Goal: Use online tool/utility: Utilize a website feature to perform a specific function

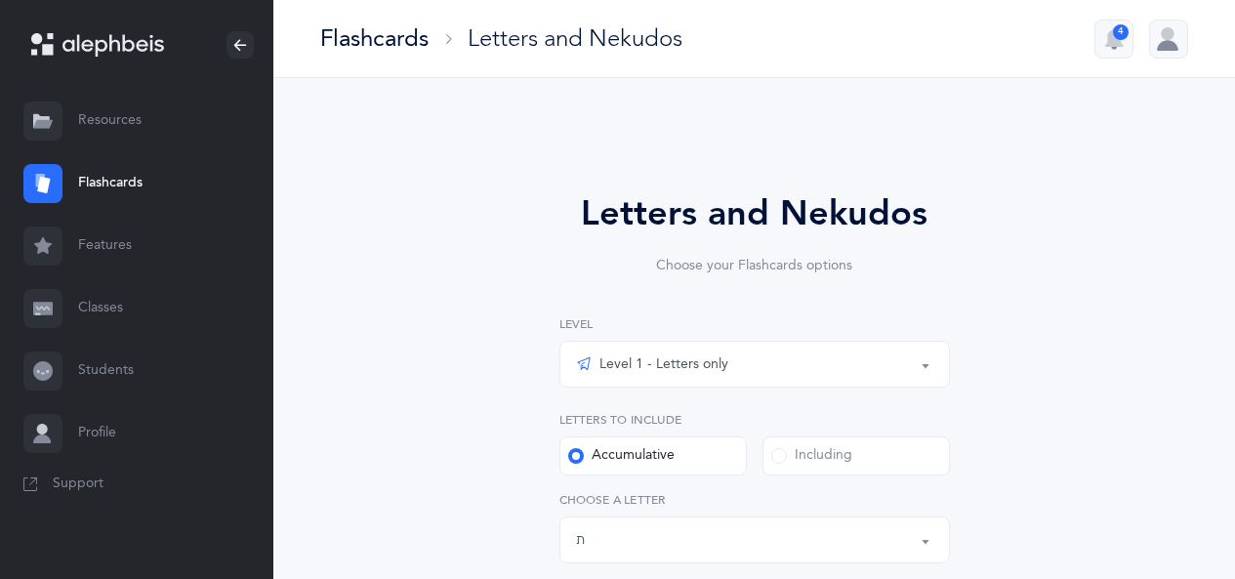
select select "27"
select select "single"
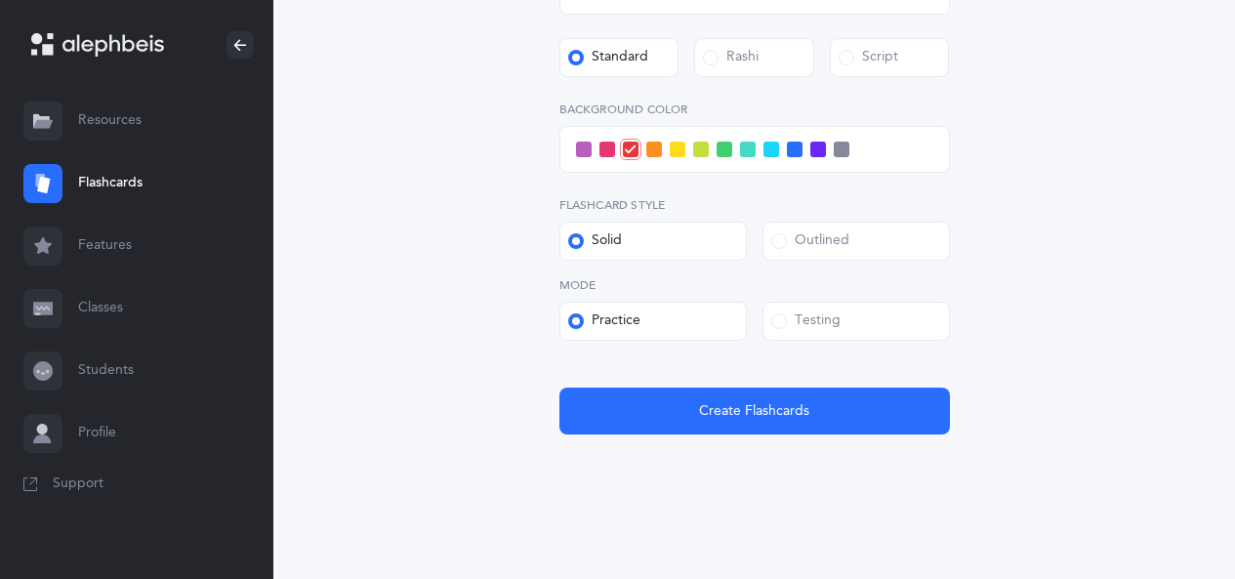
scroll to position [797, 0]
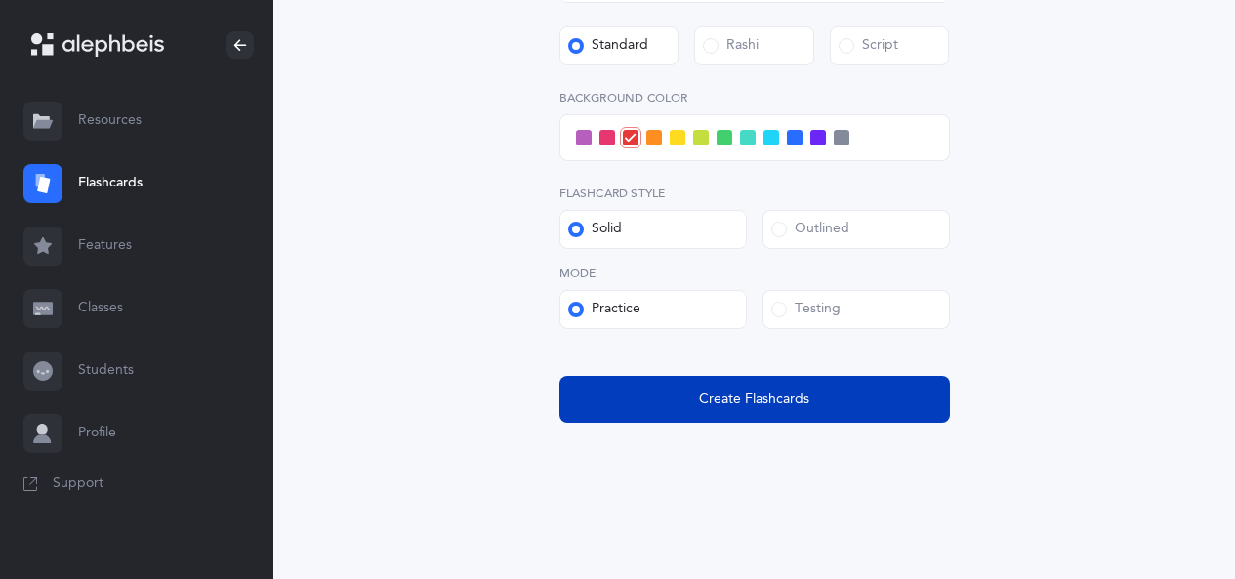
click at [822, 401] on button "Create Flashcards" at bounding box center [755, 399] width 391 height 47
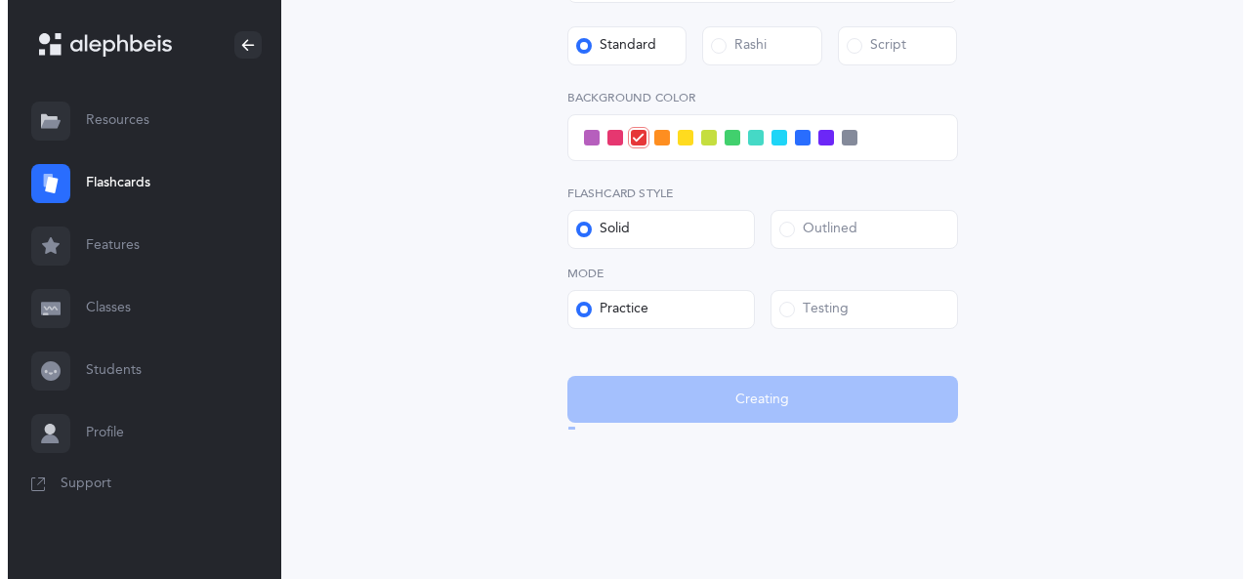
scroll to position [0, 0]
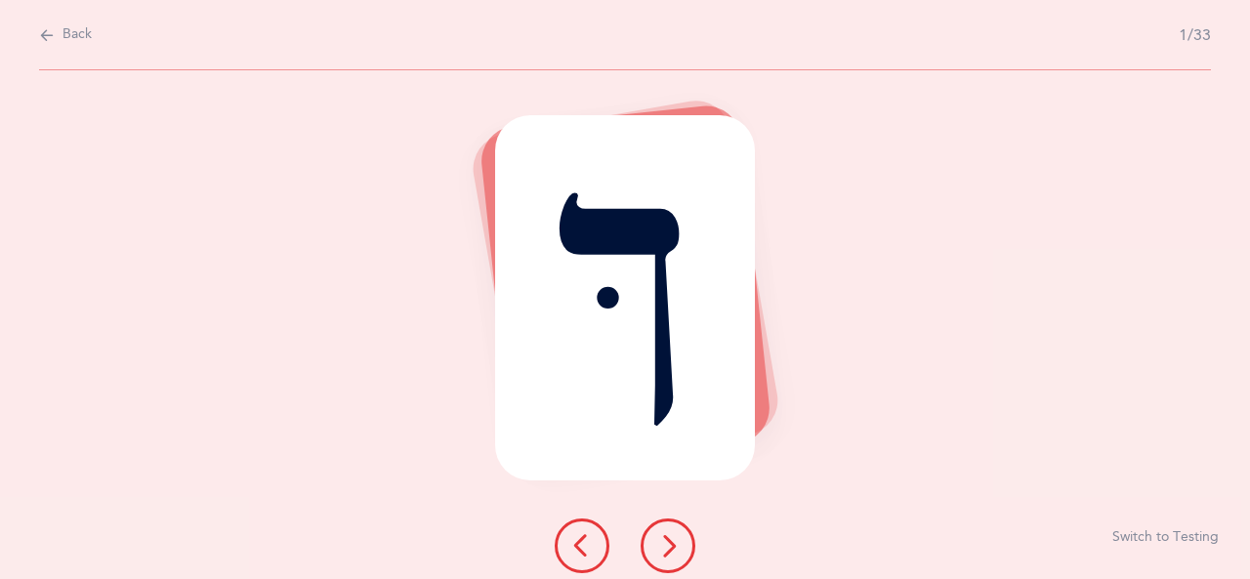
click at [671, 546] on icon at bounding box center [667, 545] width 23 height 23
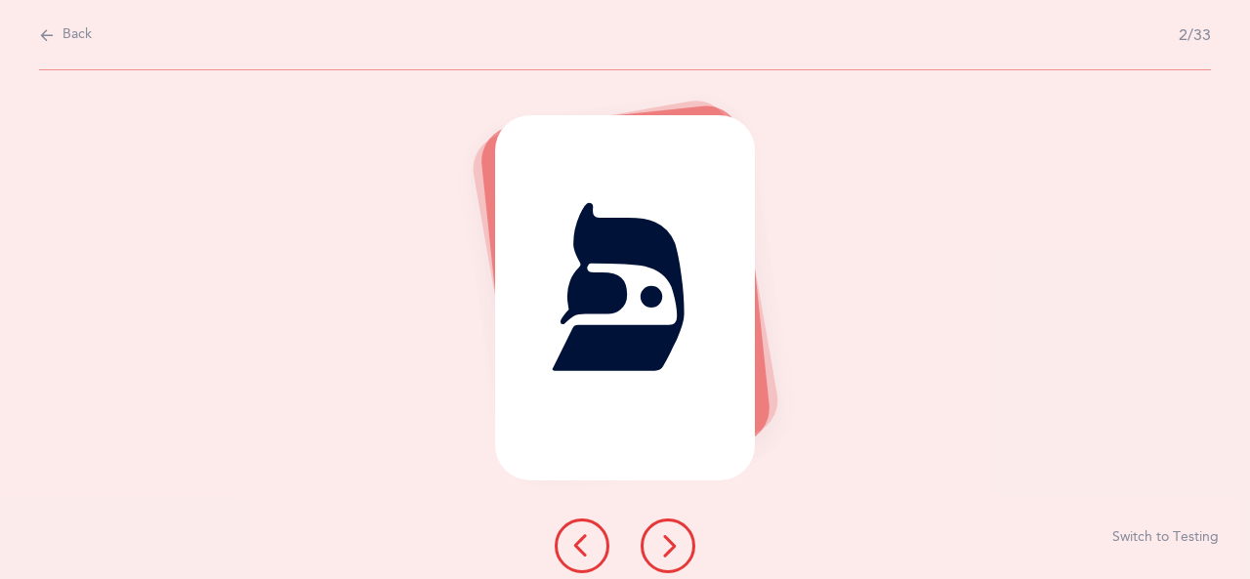
click at [670, 546] on icon at bounding box center [667, 545] width 23 height 23
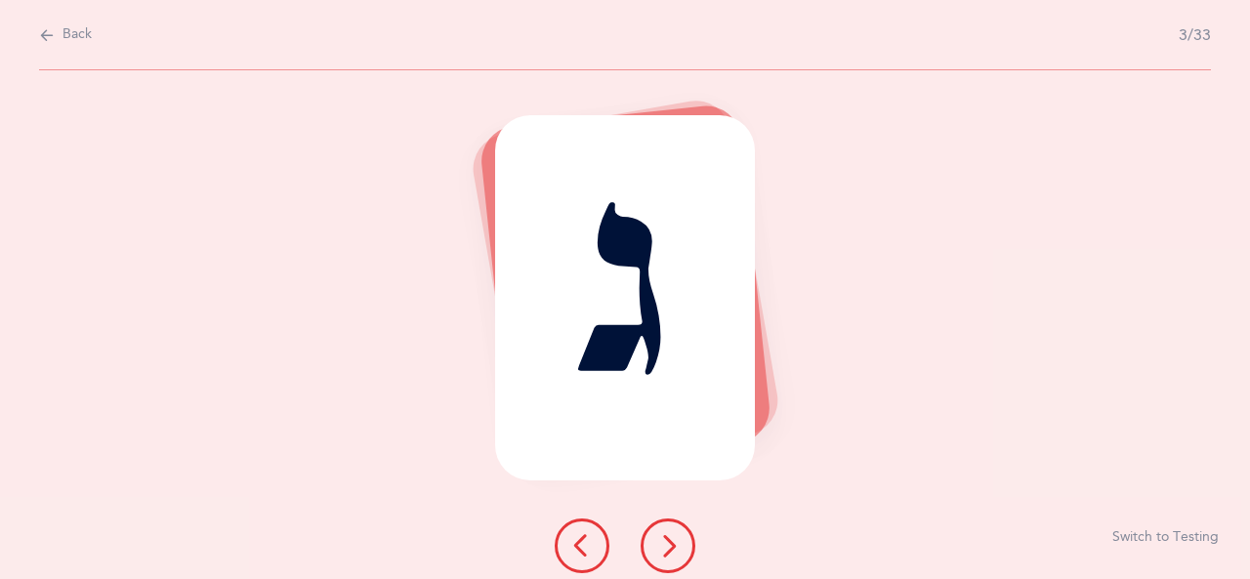
click at [665, 554] on icon at bounding box center [667, 545] width 23 height 23
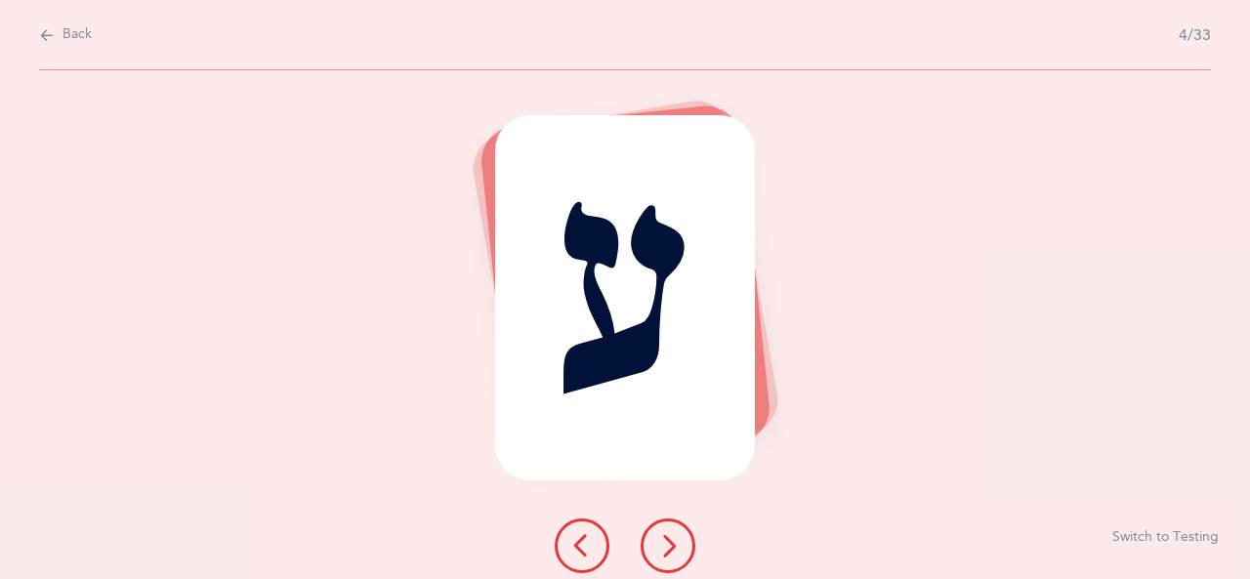
click at [677, 544] on icon at bounding box center [667, 545] width 23 height 23
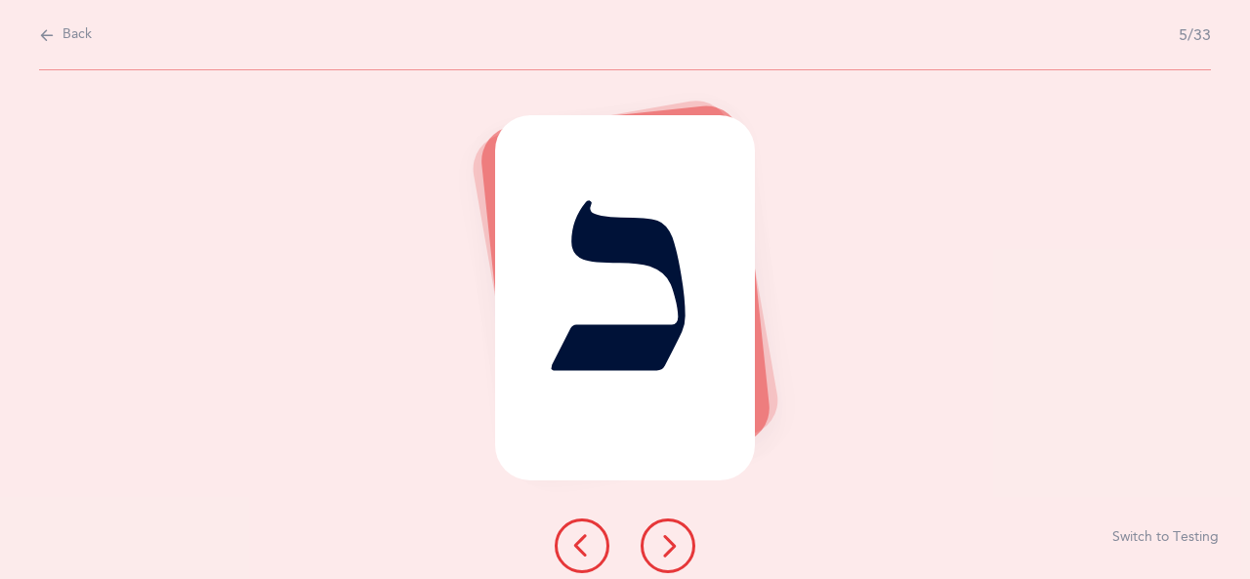
click at [676, 534] on icon at bounding box center [667, 545] width 23 height 23
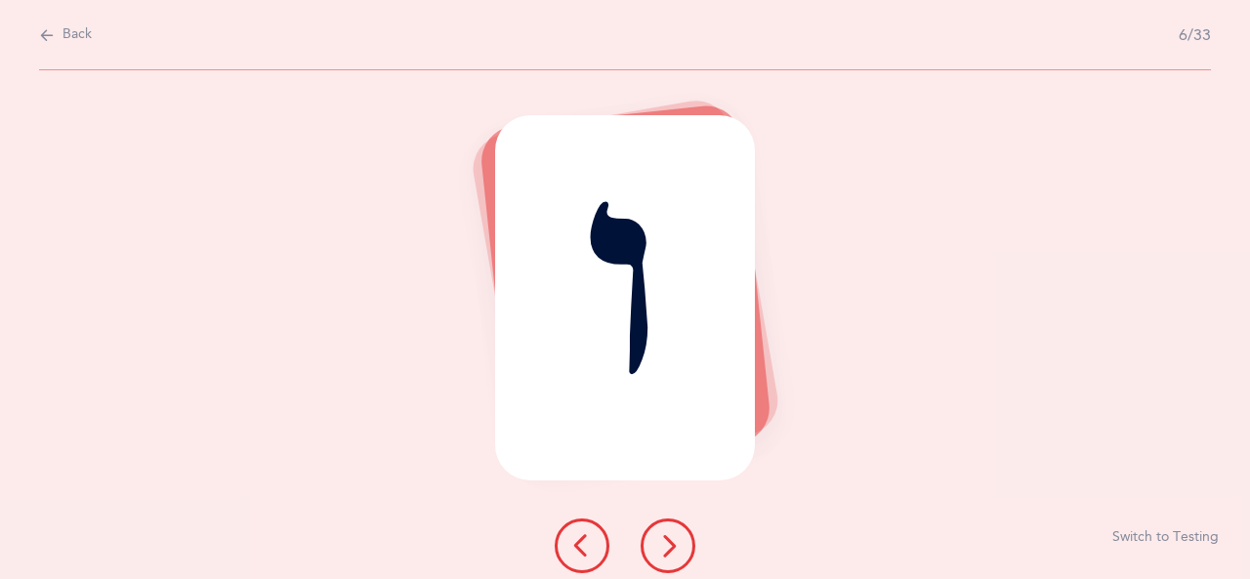
click at [680, 541] on button at bounding box center [668, 546] width 55 height 55
click at [664, 549] on icon at bounding box center [667, 545] width 23 height 23
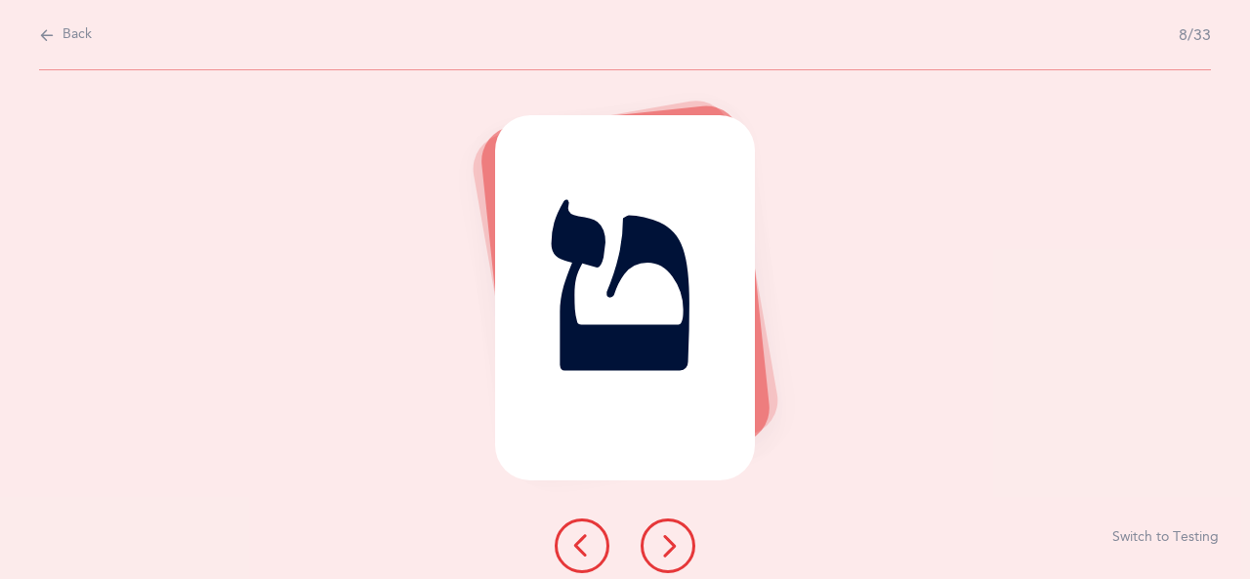
click at [663, 550] on icon at bounding box center [667, 545] width 23 height 23
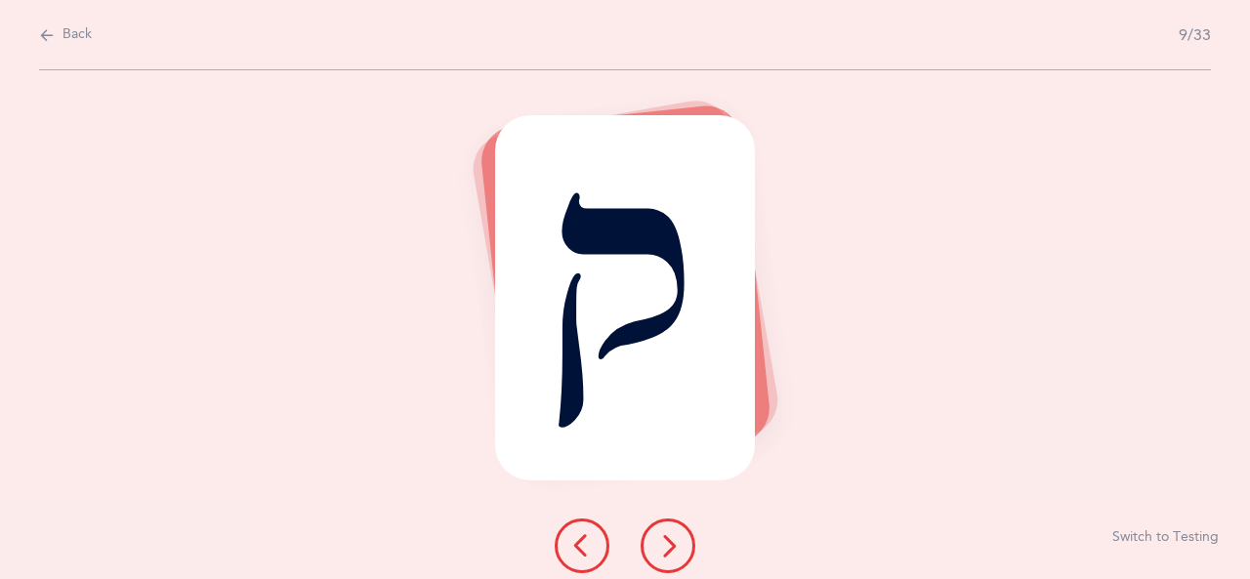
click at [669, 542] on icon at bounding box center [667, 545] width 23 height 23
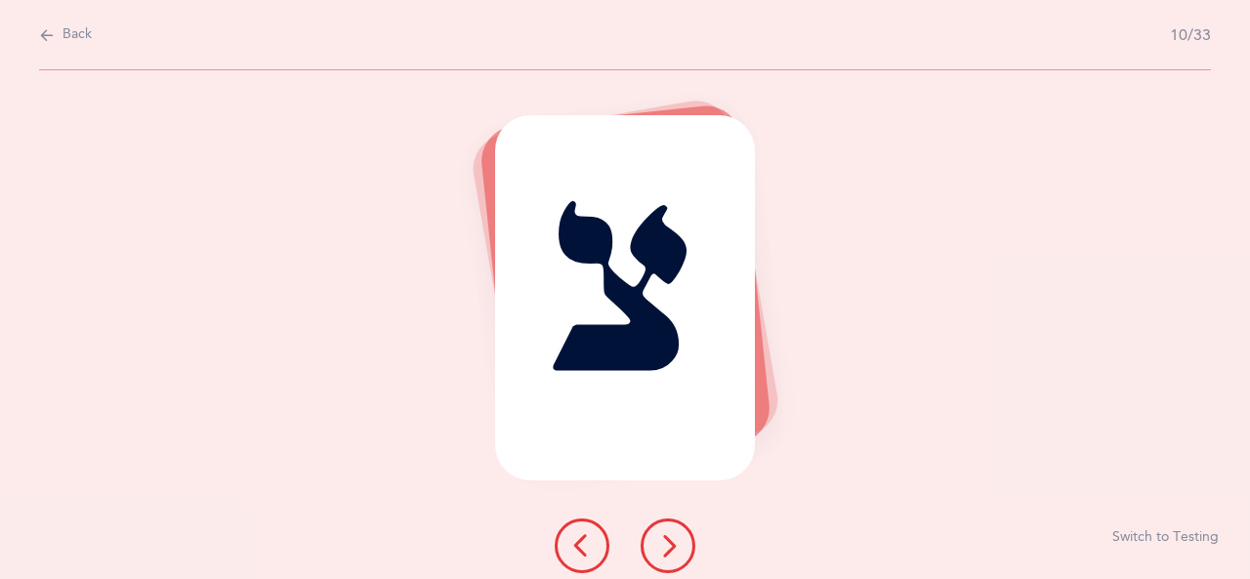
click at [674, 547] on icon at bounding box center [667, 545] width 23 height 23
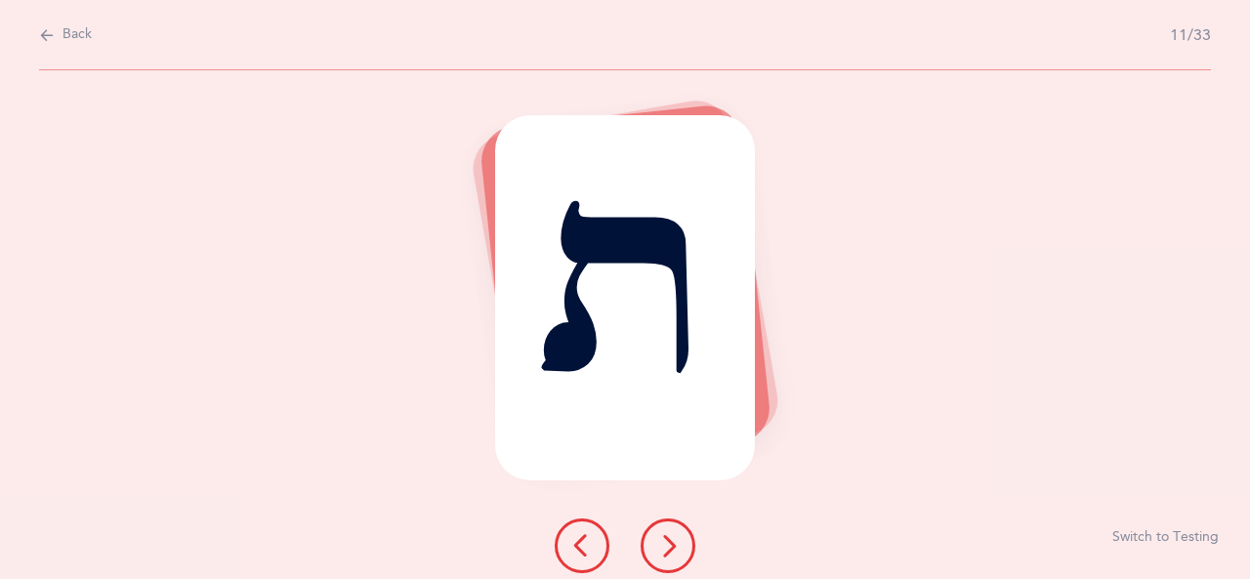
click at [677, 546] on icon at bounding box center [667, 545] width 23 height 23
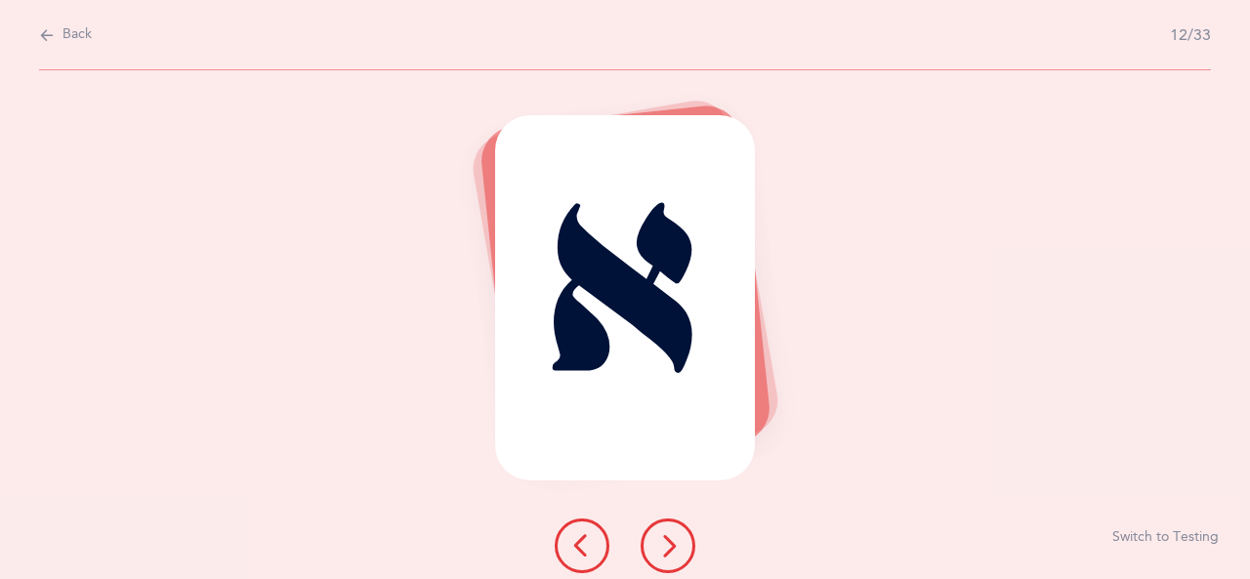
click at [675, 542] on icon at bounding box center [667, 545] width 23 height 23
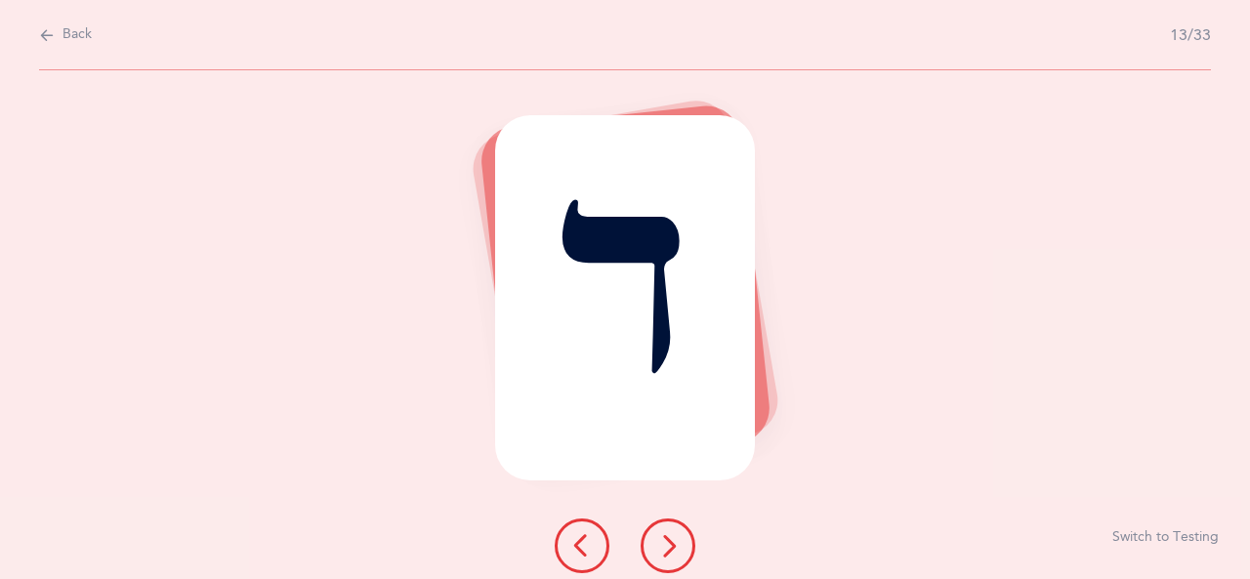
click at [680, 544] on button at bounding box center [668, 546] width 55 height 55
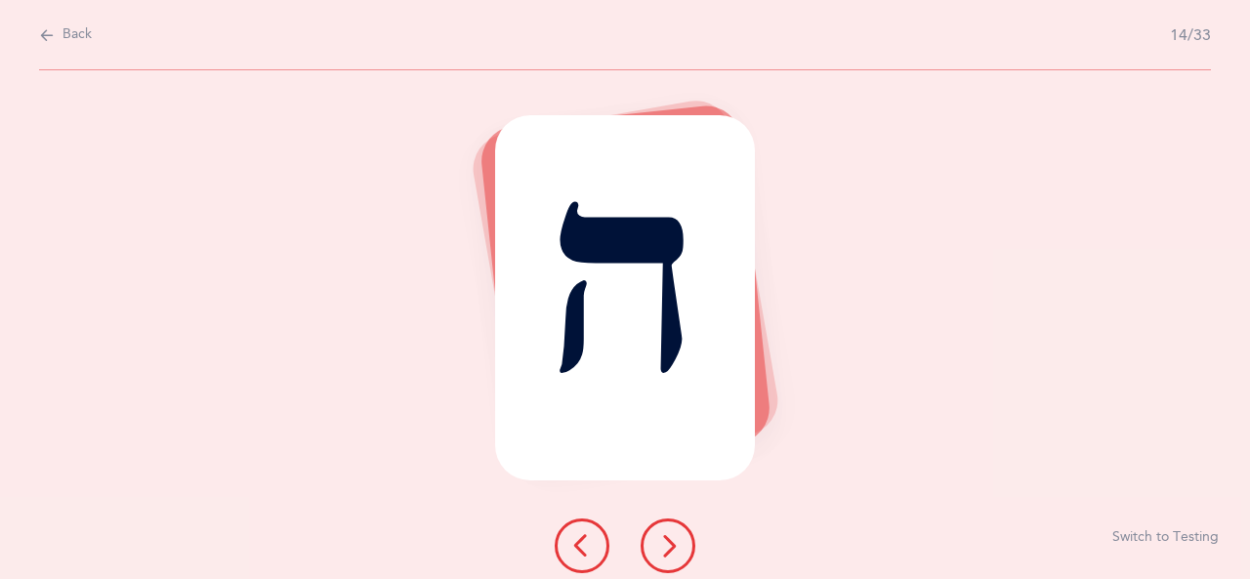
click at [675, 535] on icon at bounding box center [667, 545] width 23 height 23
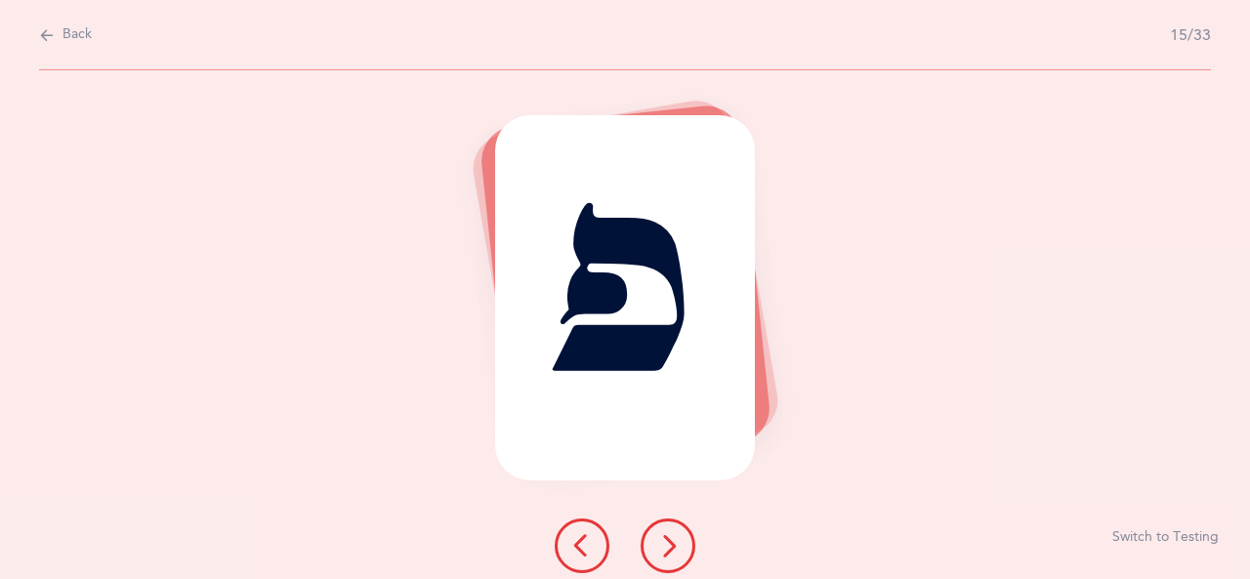
click at [684, 545] on button at bounding box center [668, 546] width 55 height 55
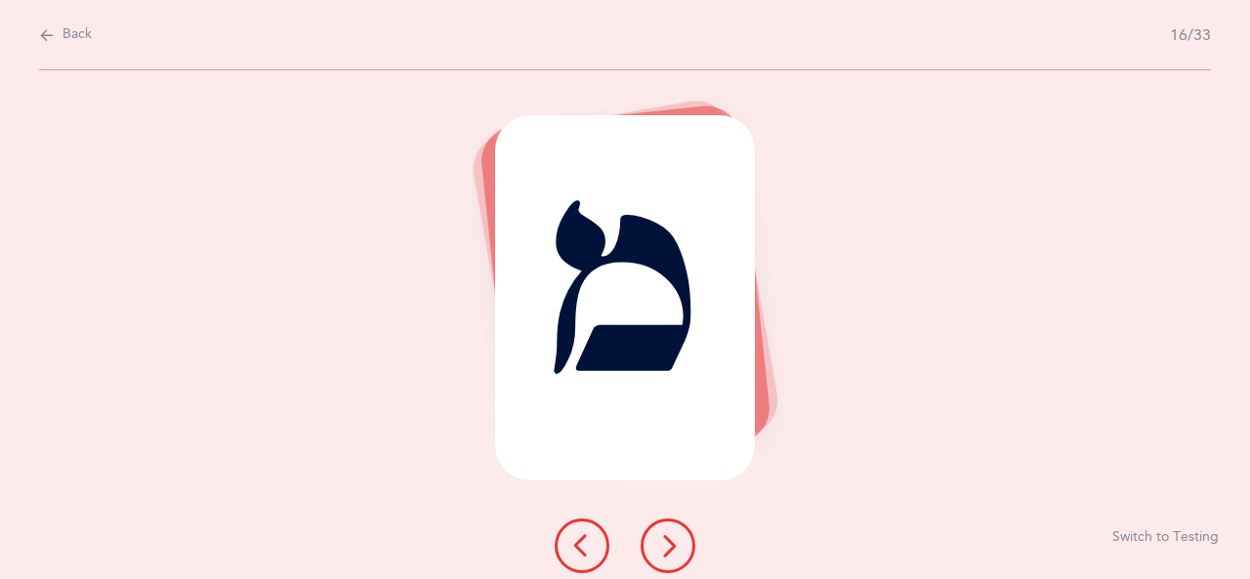
click at [675, 546] on icon at bounding box center [667, 545] width 23 height 23
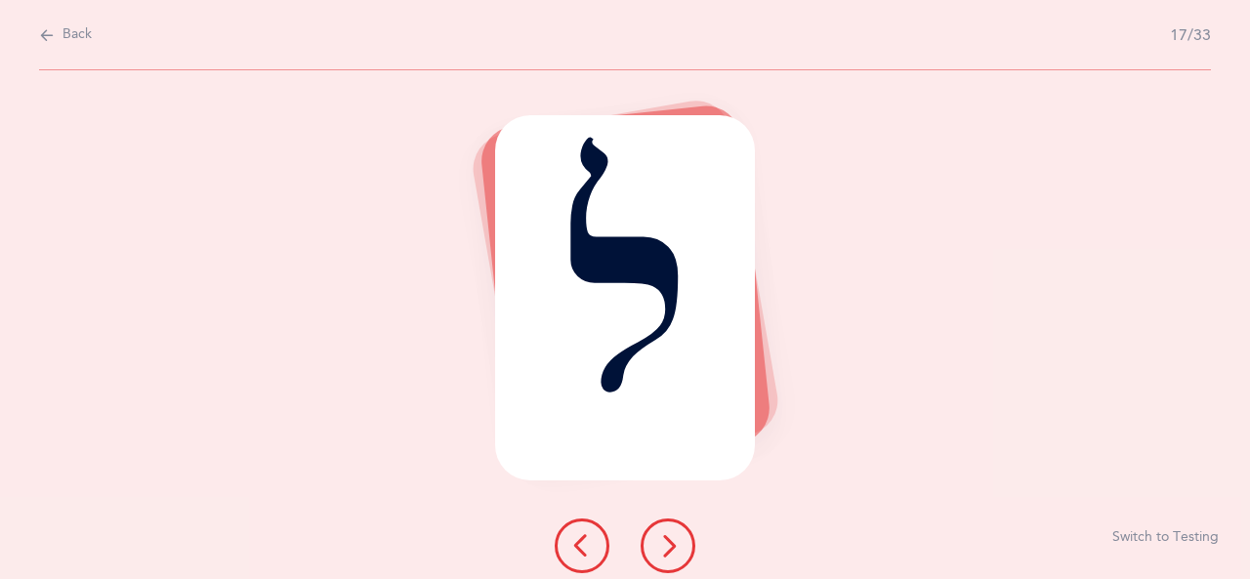
click at [677, 543] on icon at bounding box center [667, 545] width 23 height 23
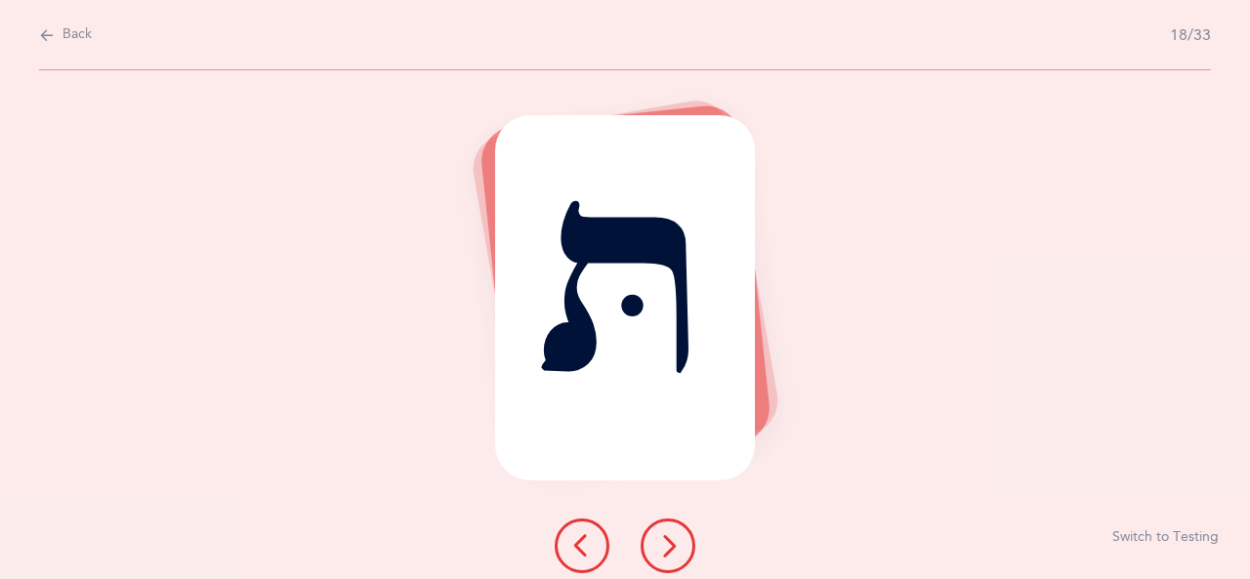
click at [672, 548] on icon at bounding box center [667, 545] width 23 height 23
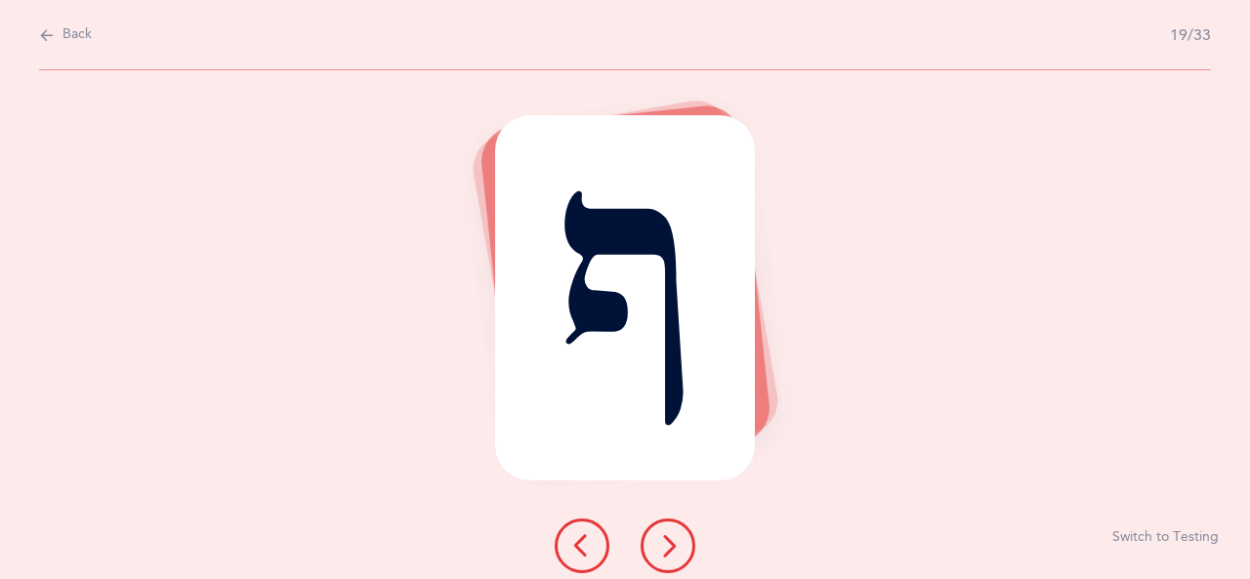
click at [673, 543] on icon at bounding box center [667, 545] width 23 height 23
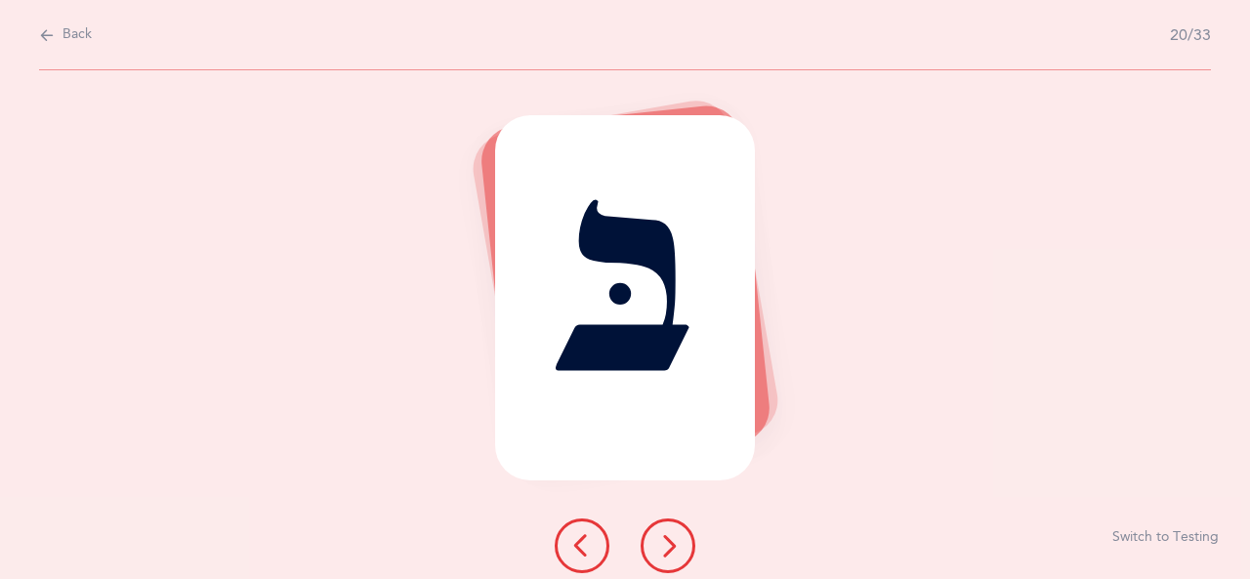
click at [673, 547] on icon at bounding box center [667, 545] width 23 height 23
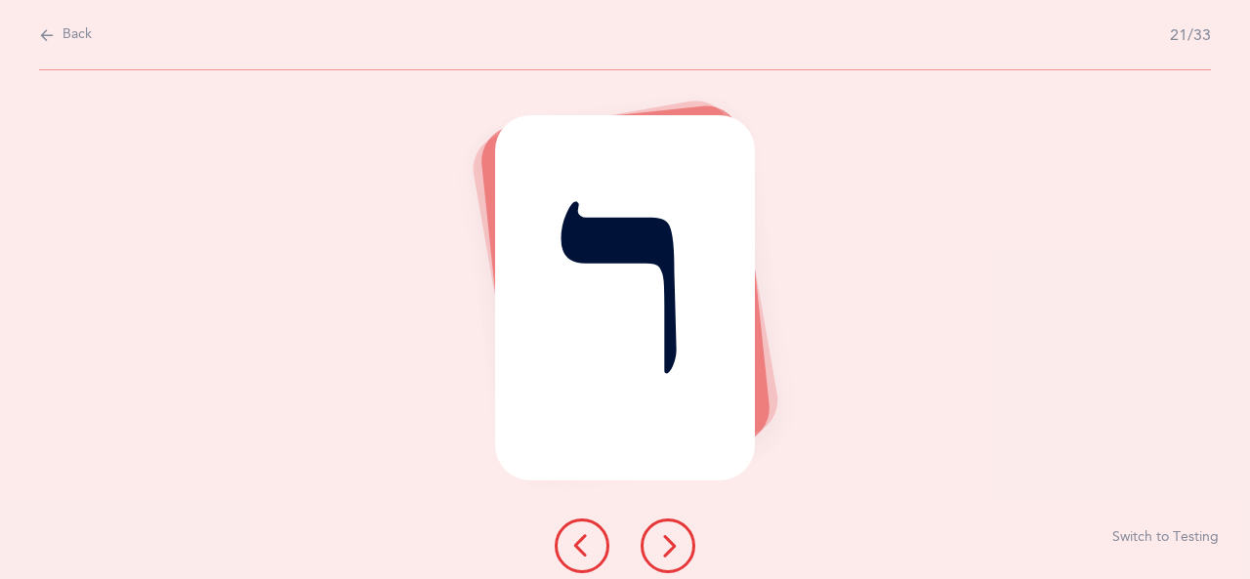
click at [672, 551] on icon at bounding box center [667, 545] width 23 height 23
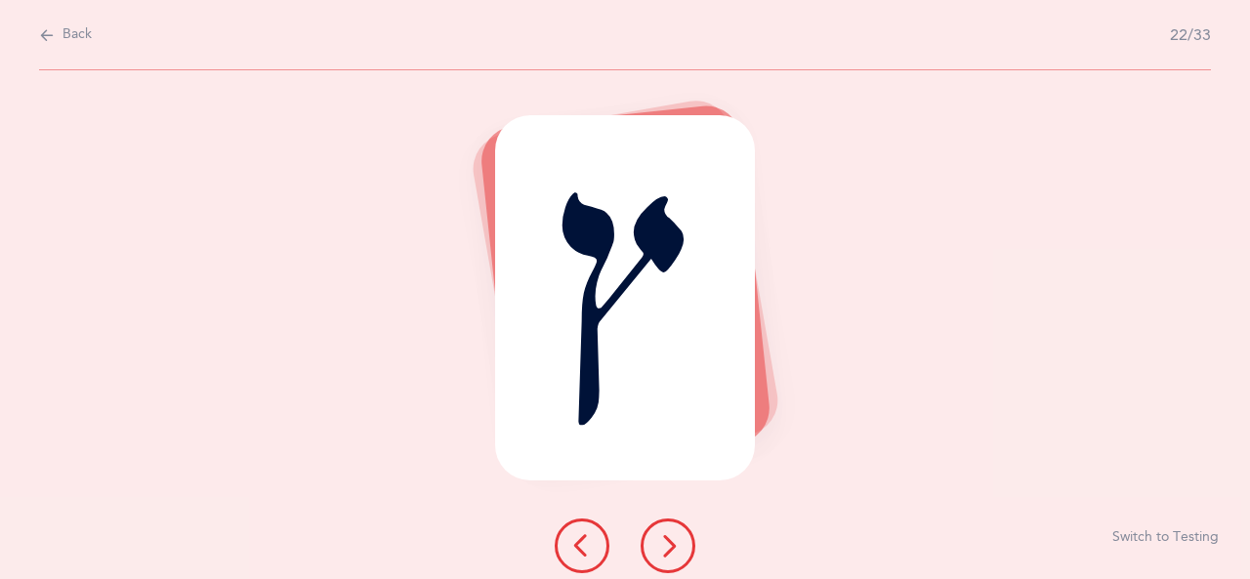
click at [1147, 363] on div "ץ Switch to Testing" at bounding box center [625, 324] width 1250 height 509
click at [672, 547] on icon at bounding box center [667, 545] width 23 height 23
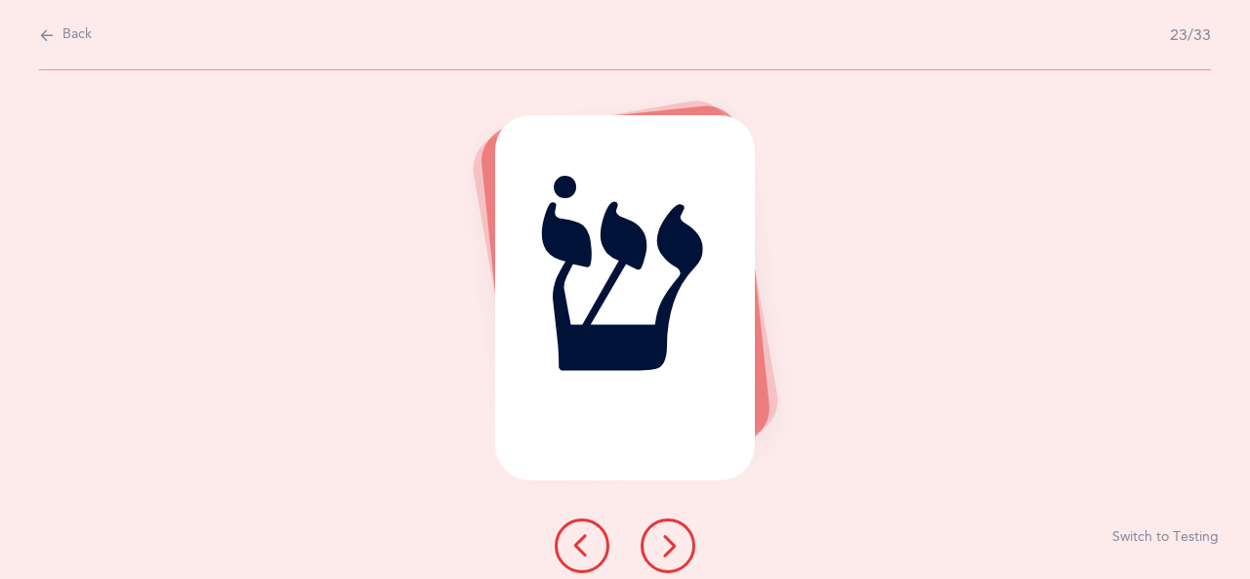
click at [668, 543] on icon at bounding box center [667, 545] width 23 height 23
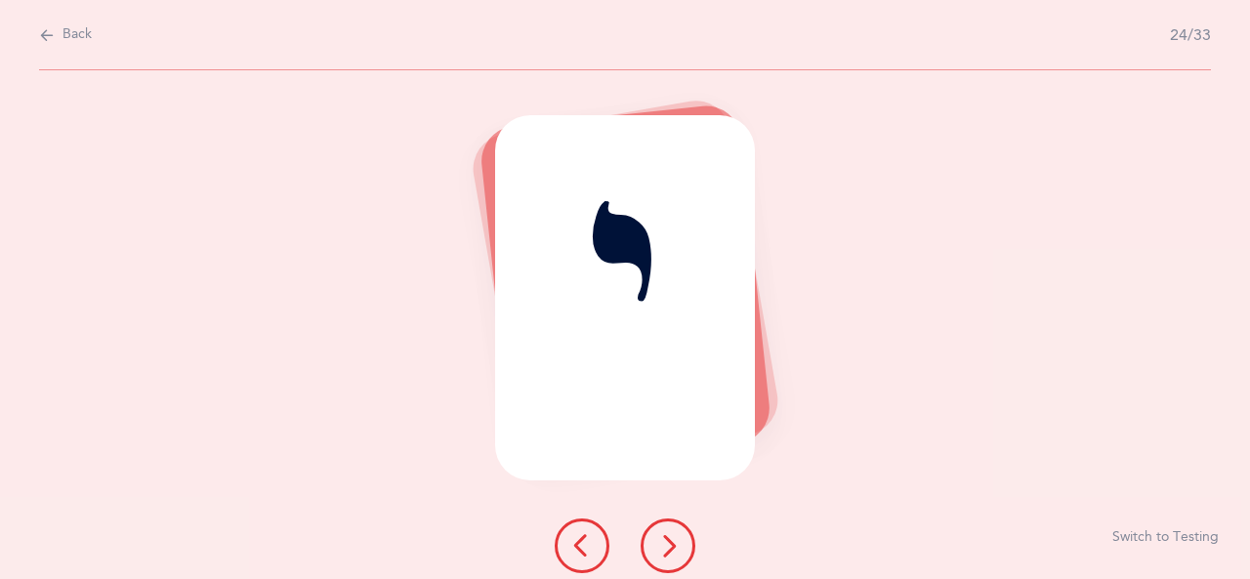
click at [678, 547] on icon at bounding box center [667, 545] width 23 height 23
click at [666, 546] on icon at bounding box center [667, 545] width 23 height 23
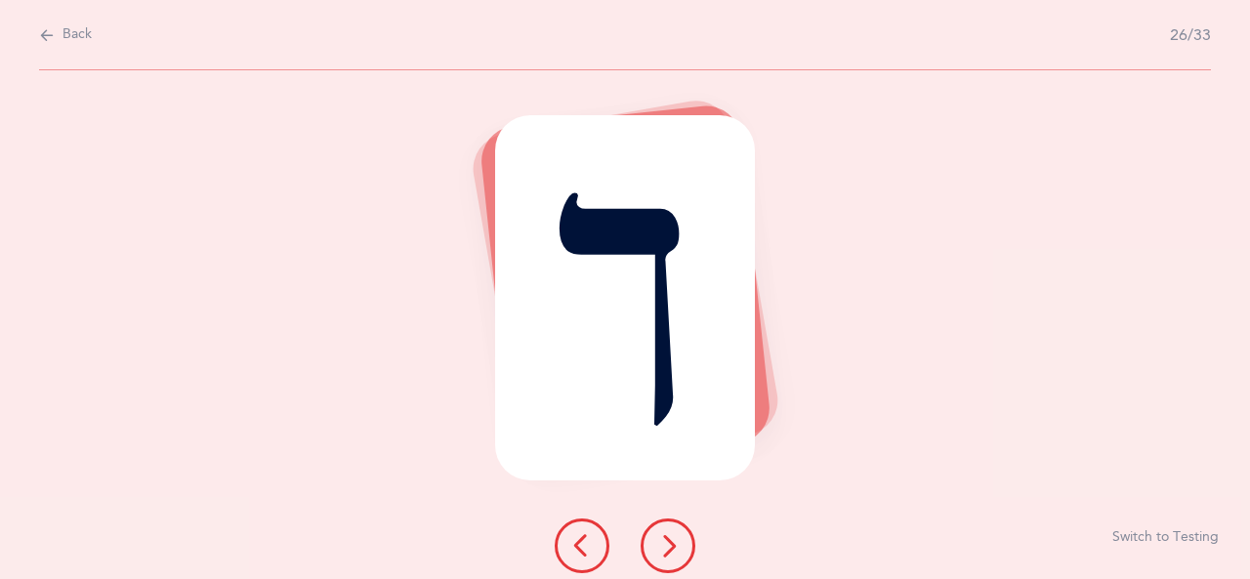
click at [690, 540] on button at bounding box center [668, 546] width 55 height 55
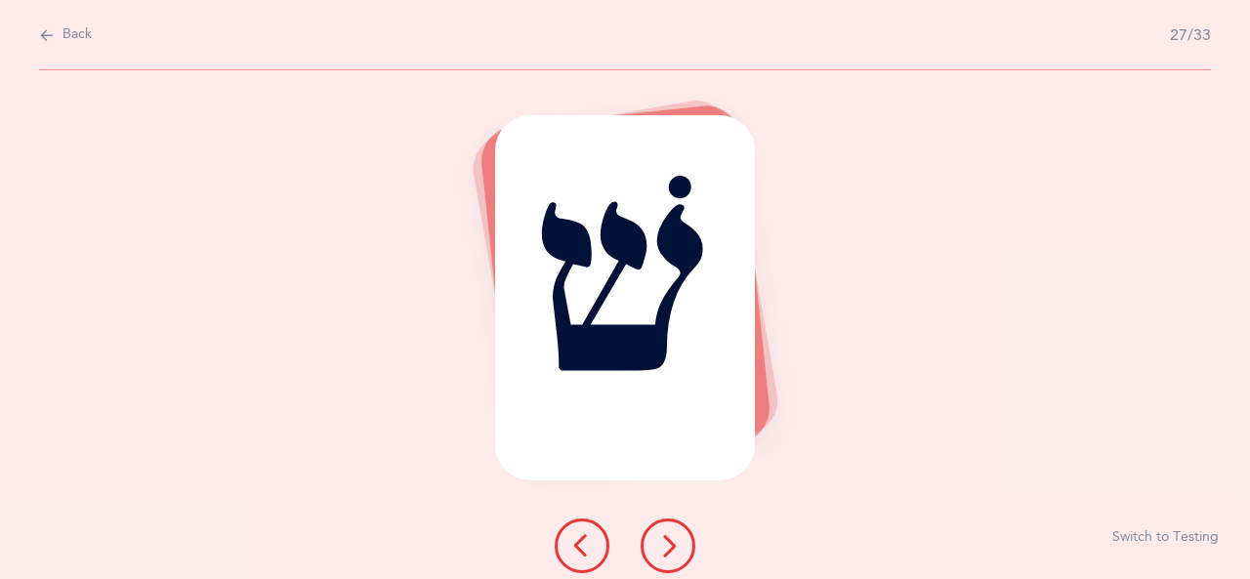
click at [669, 547] on icon at bounding box center [667, 545] width 23 height 23
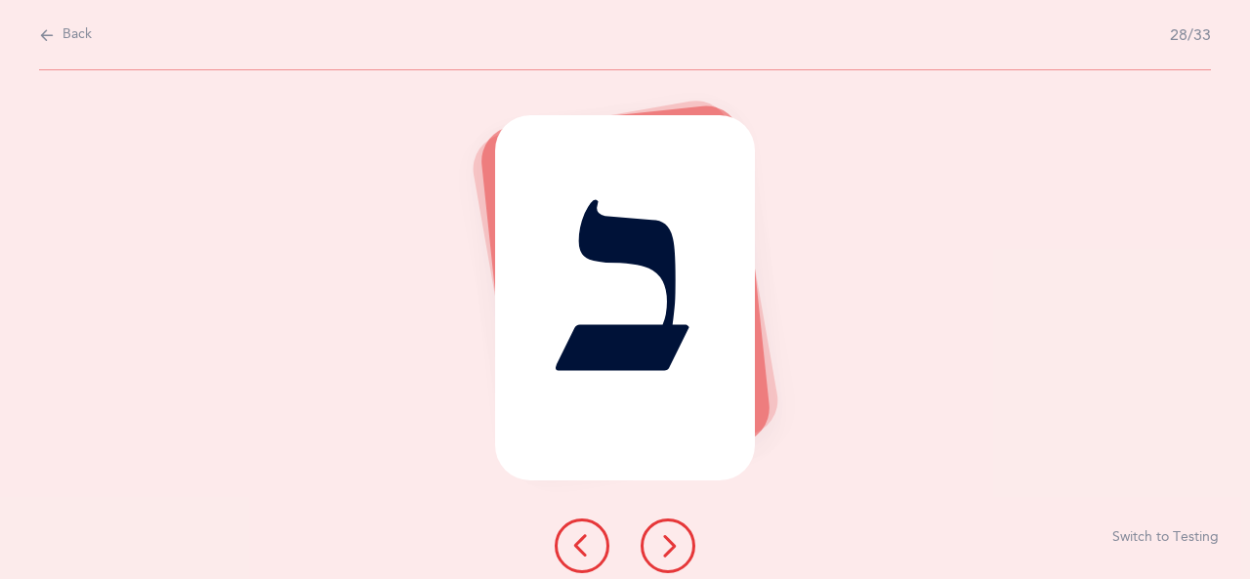
click at [674, 549] on icon at bounding box center [667, 545] width 23 height 23
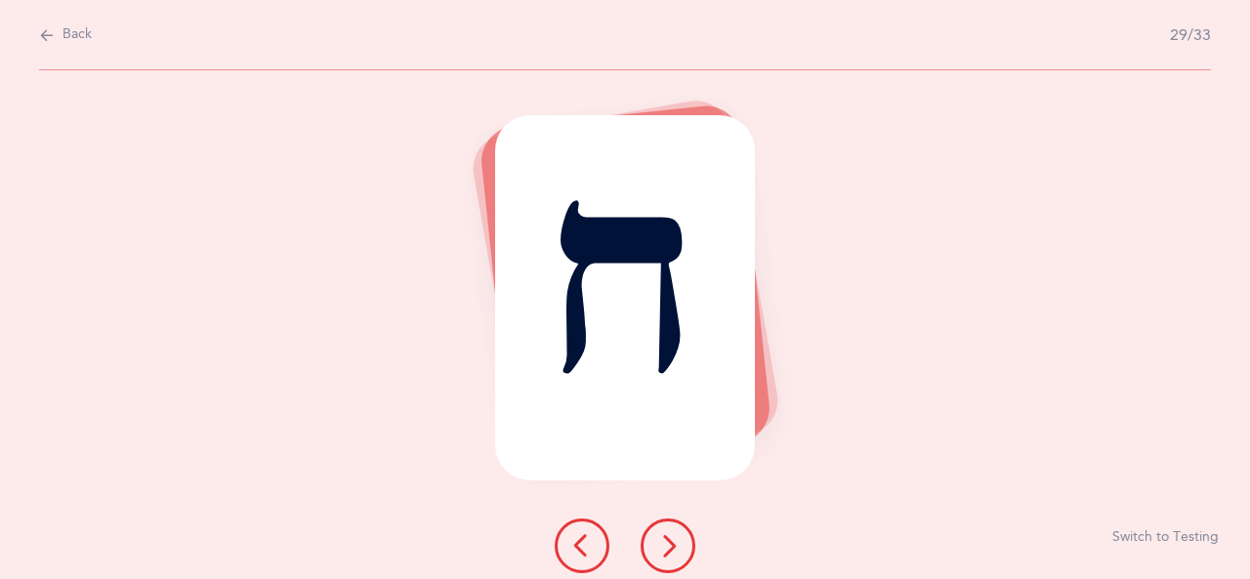
click at [670, 541] on icon at bounding box center [667, 545] width 23 height 23
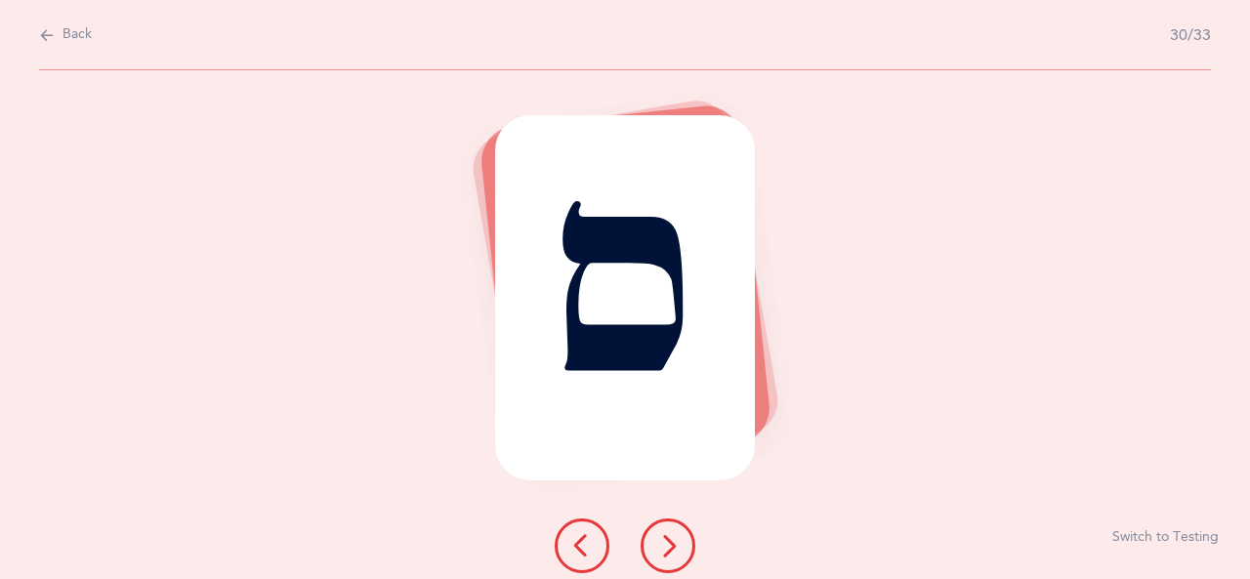
click at [670, 543] on icon at bounding box center [667, 545] width 23 height 23
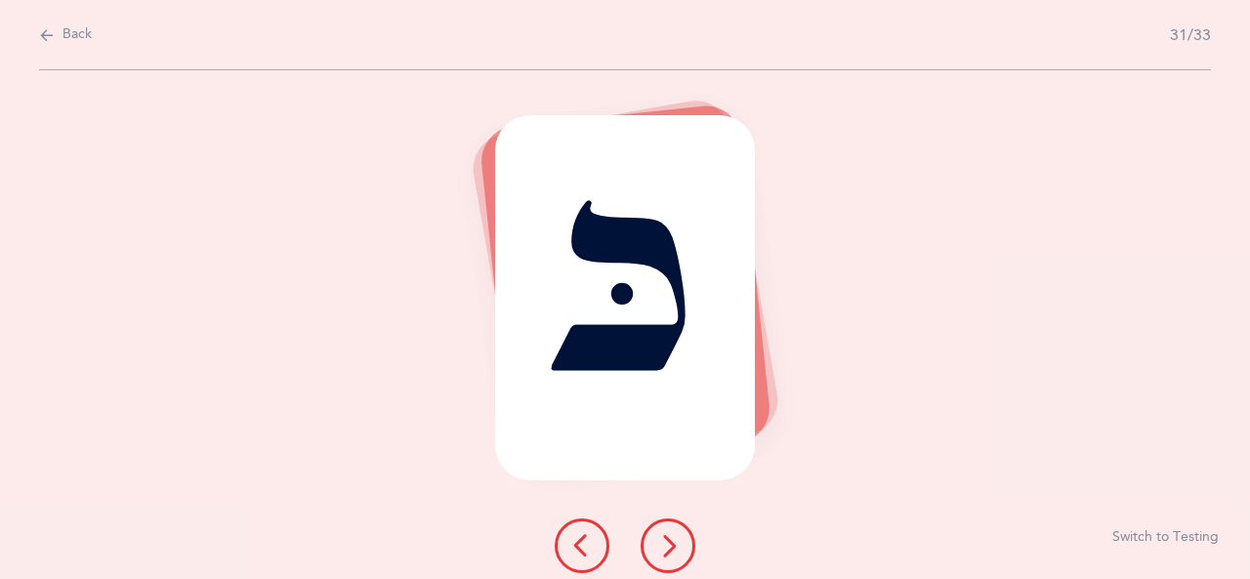
click at [674, 547] on icon at bounding box center [667, 545] width 23 height 23
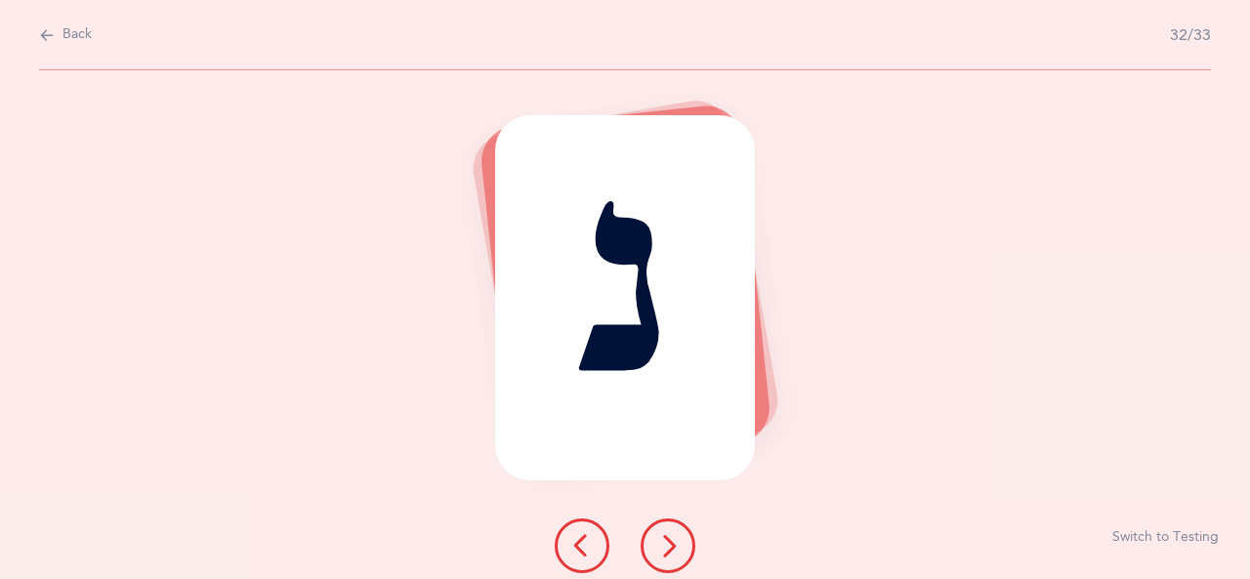
click at [672, 546] on icon at bounding box center [667, 545] width 23 height 23
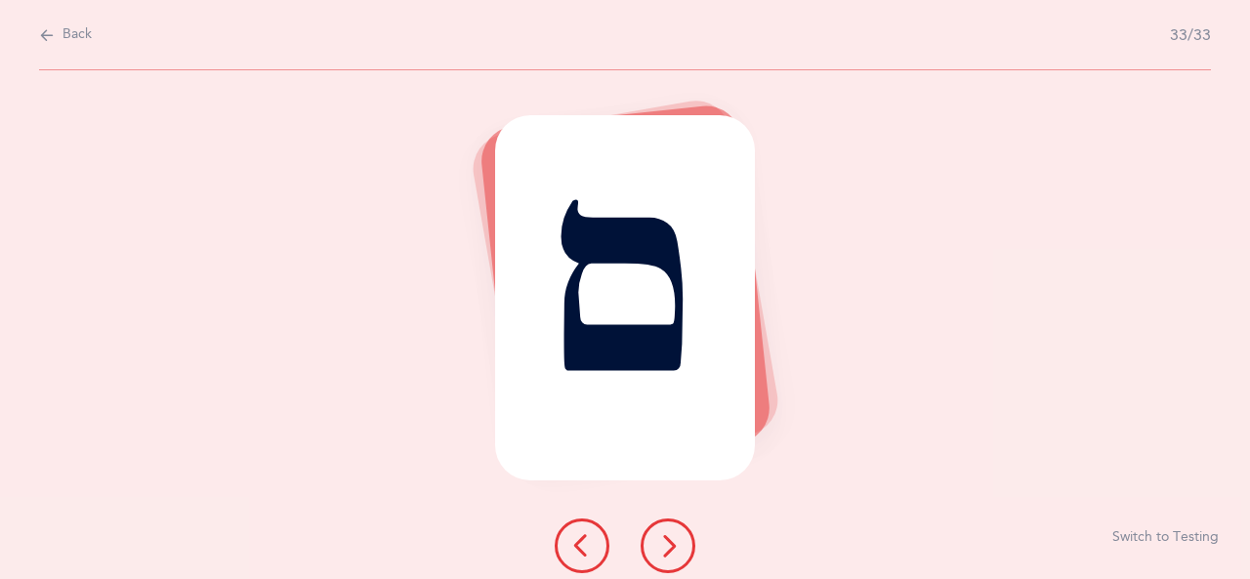
click at [673, 549] on icon at bounding box center [667, 545] width 23 height 23
